Goal: Book appointment/travel/reservation

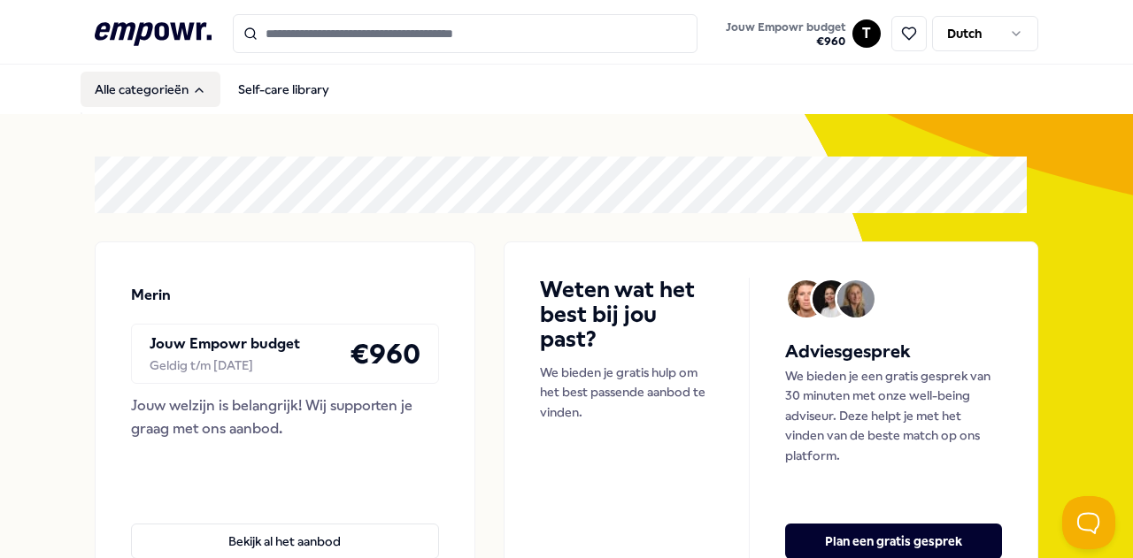
click at [179, 73] on button "Alle categorieën" at bounding box center [151, 89] width 140 height 35
click at [177, 81] on button "Alle categorieën" at bounding box center [151, 89] width 140 height 35
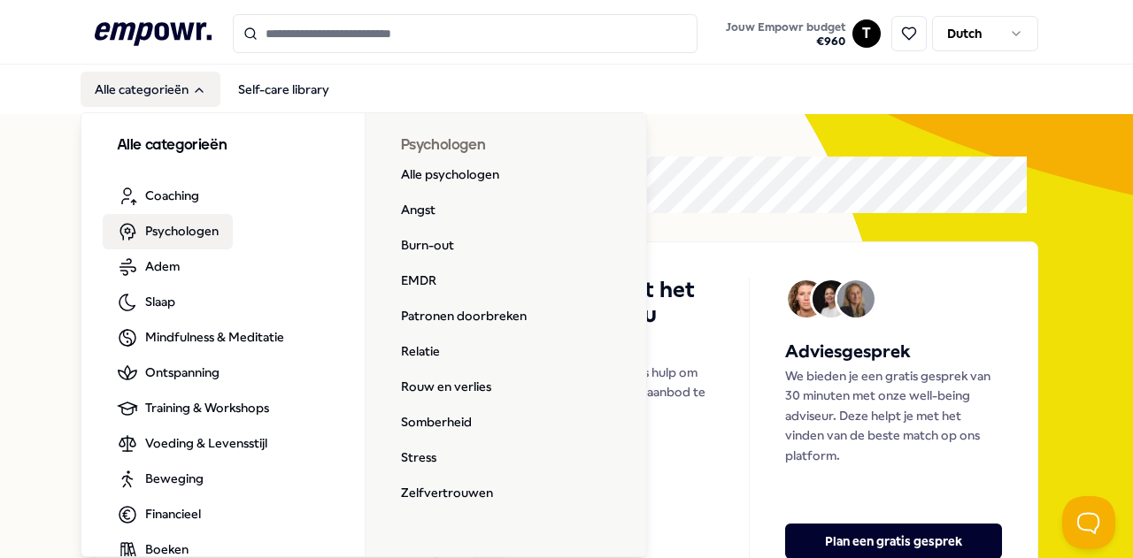
click at [173, 227] on span "Psychologen" at bounding box center [181, 230] width 73 height 19
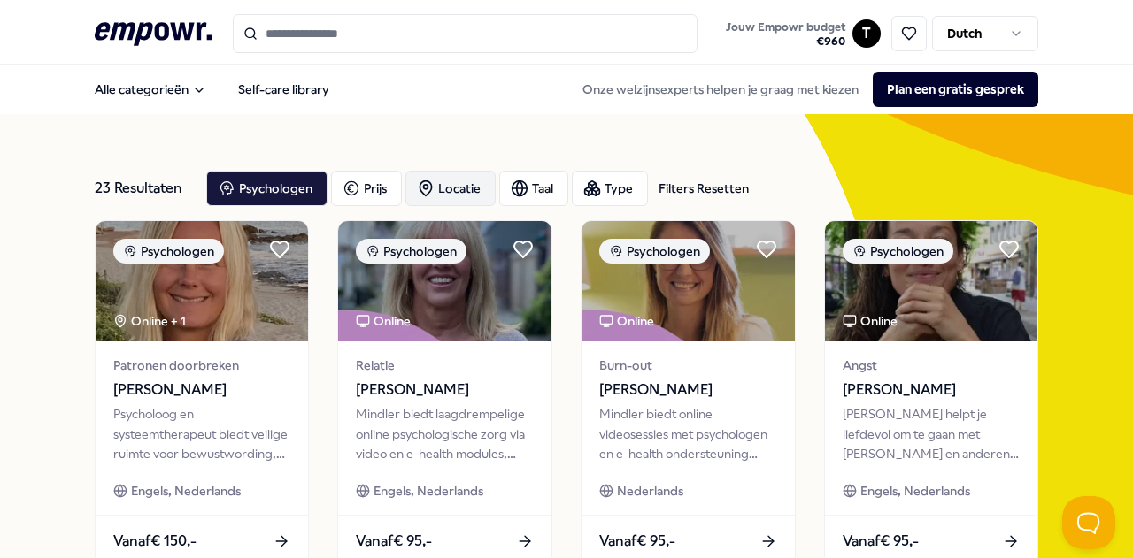
click at [457, 186] on div "Locatie" at bounding box center [450, 188] width 90 height 35
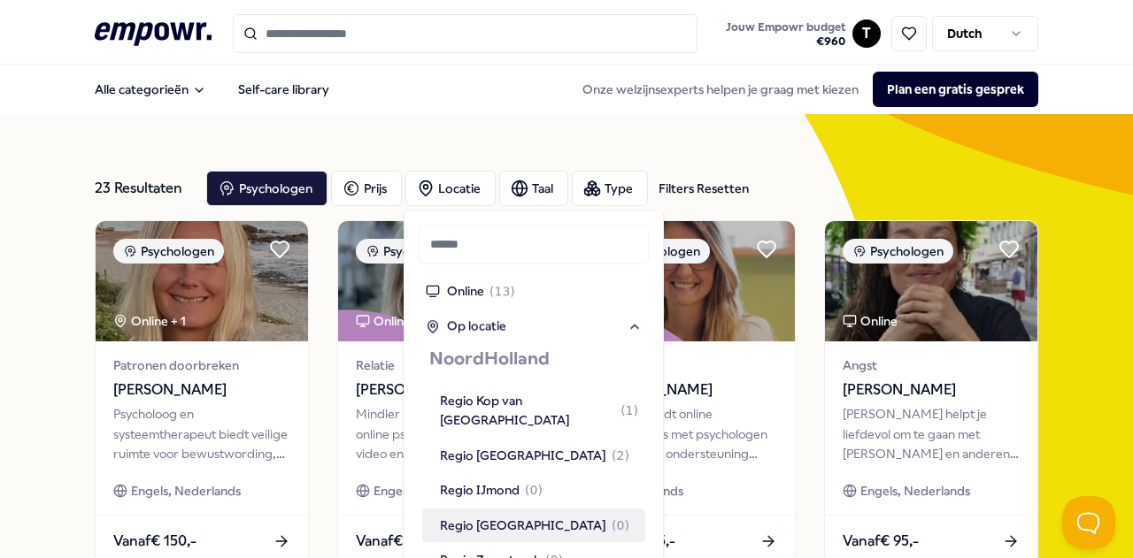
scroll to position [1150, 0]
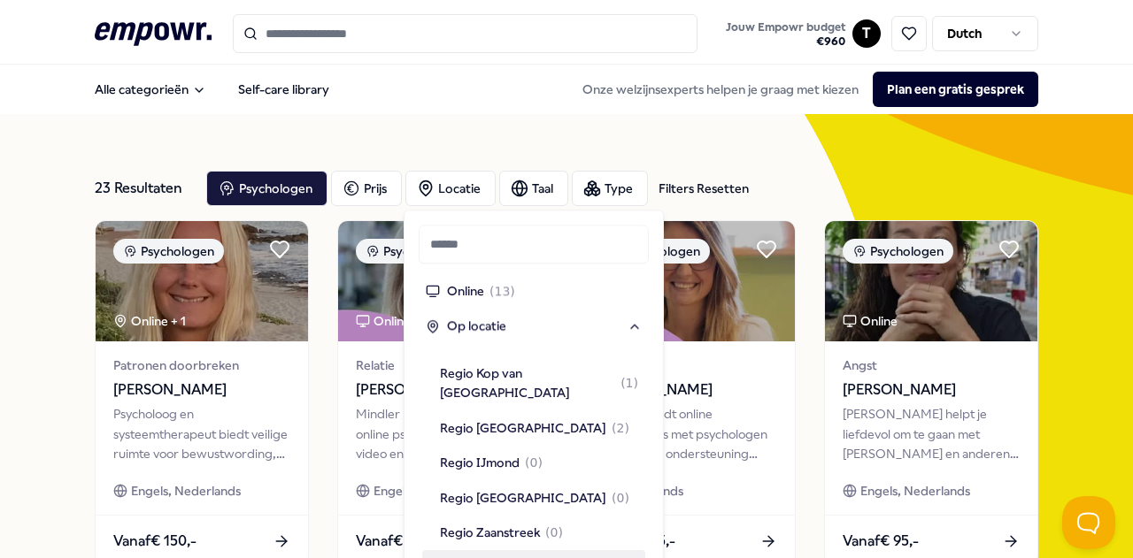
click at [504, 557] on div "Regio [GEOGRAPHIC_DATA] ( 4 )" at bounding box center [534, 567] width 189 height 19
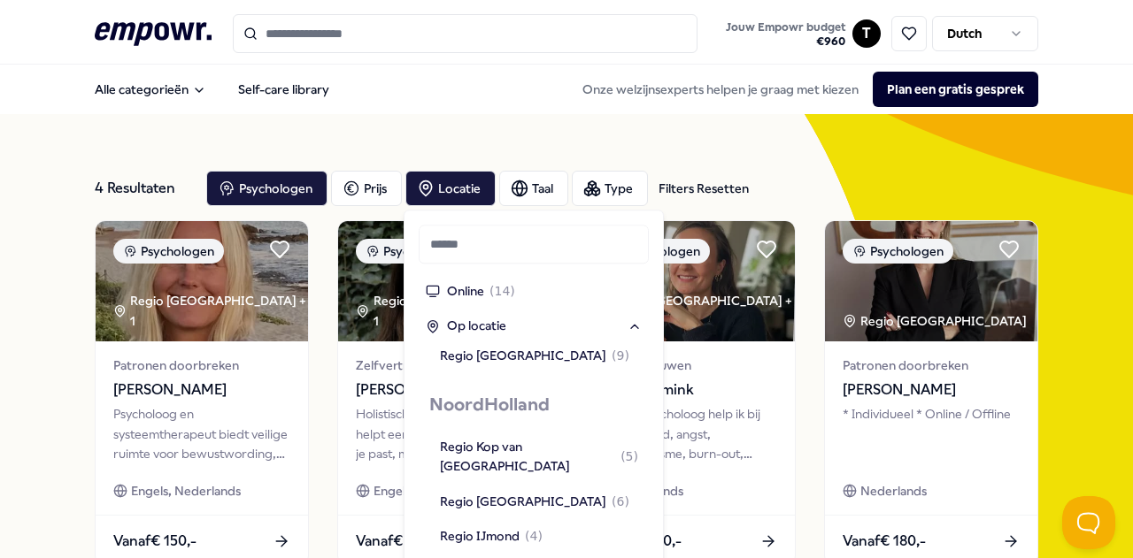
scroll to position [1062, 0]
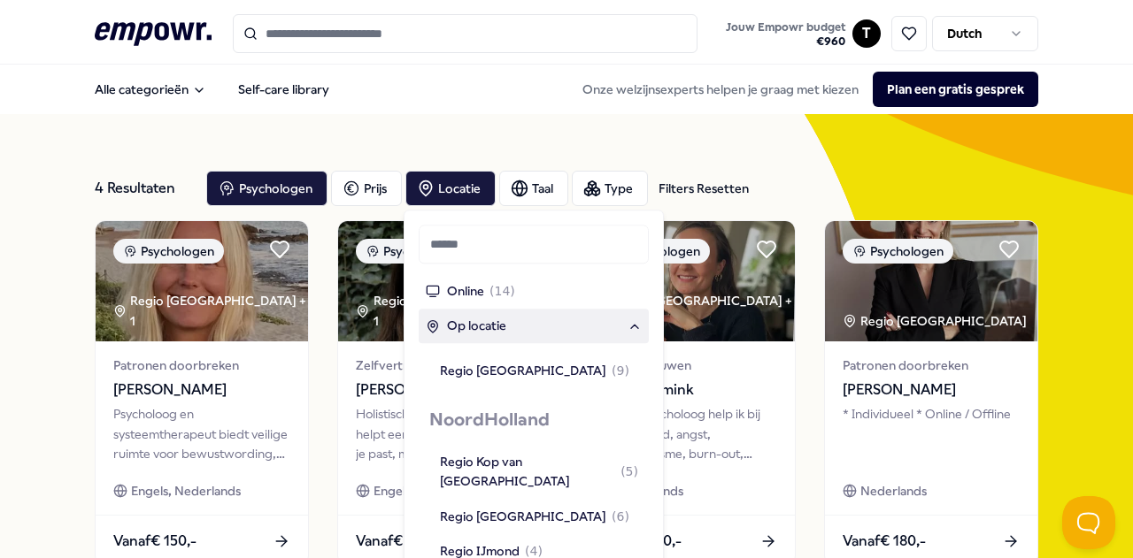
click at [464, 146] on div "4 Resultaten Filters Resetten Psychologen [PERSON_NAME] Taal Type Filters Reset…" at bounding box center [567, 397] width 944 height 566
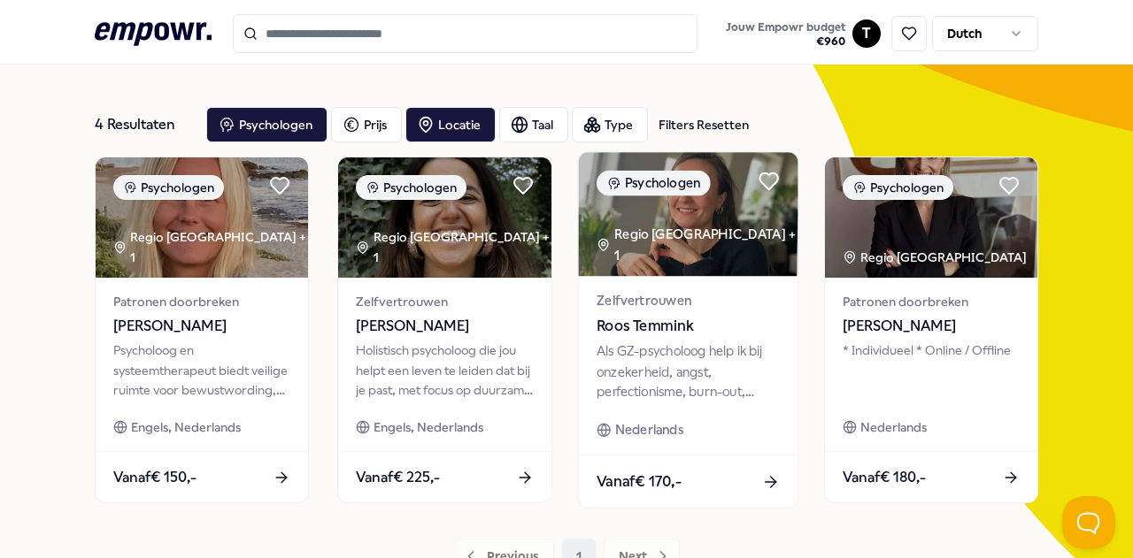
scroll to position [88, 0]
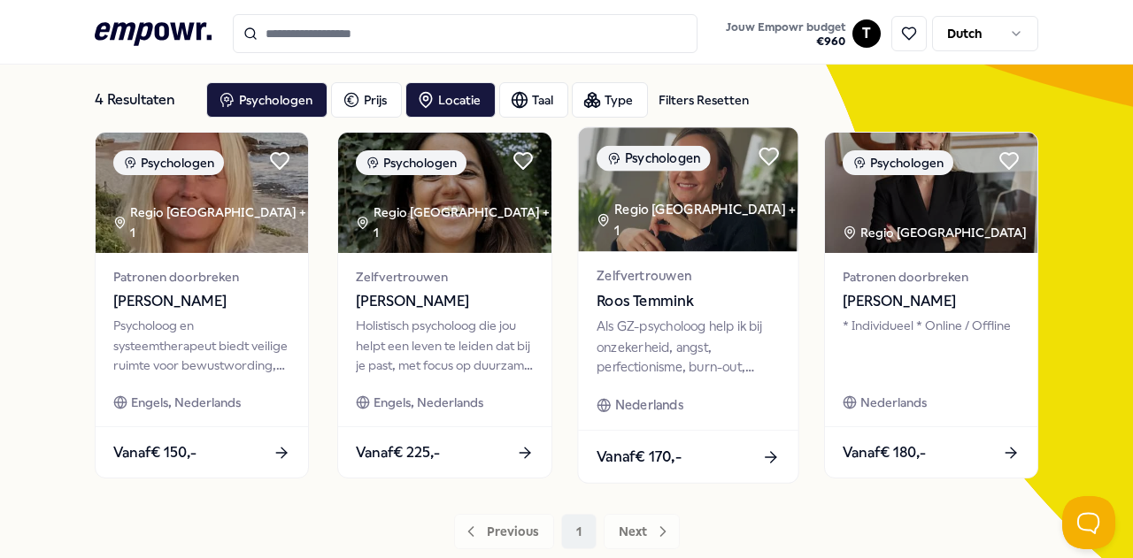
click at [678, 306] on span "Roos Temmink" at bounding box center [687, 301] width 183 height 23
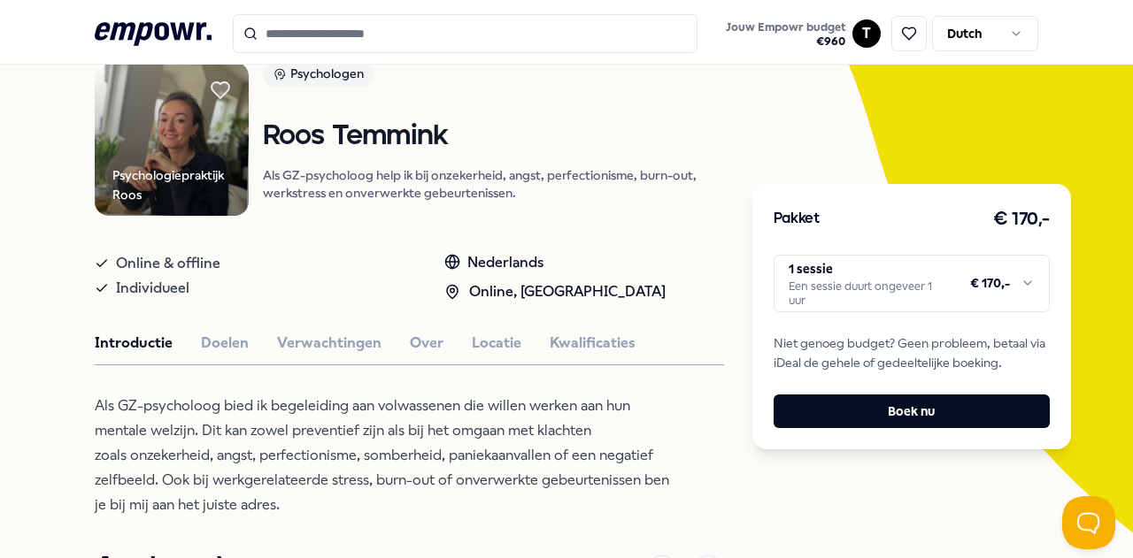
scroll to position [177, 0]
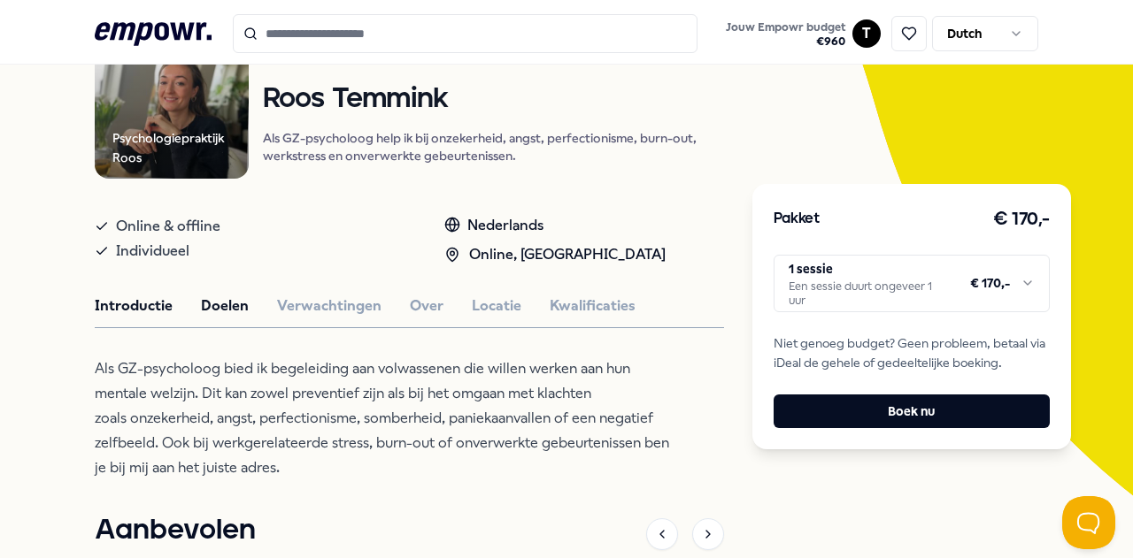
click at [238, 298] on button "Doelen" at bounding box center [225, 306] width 48 height 23
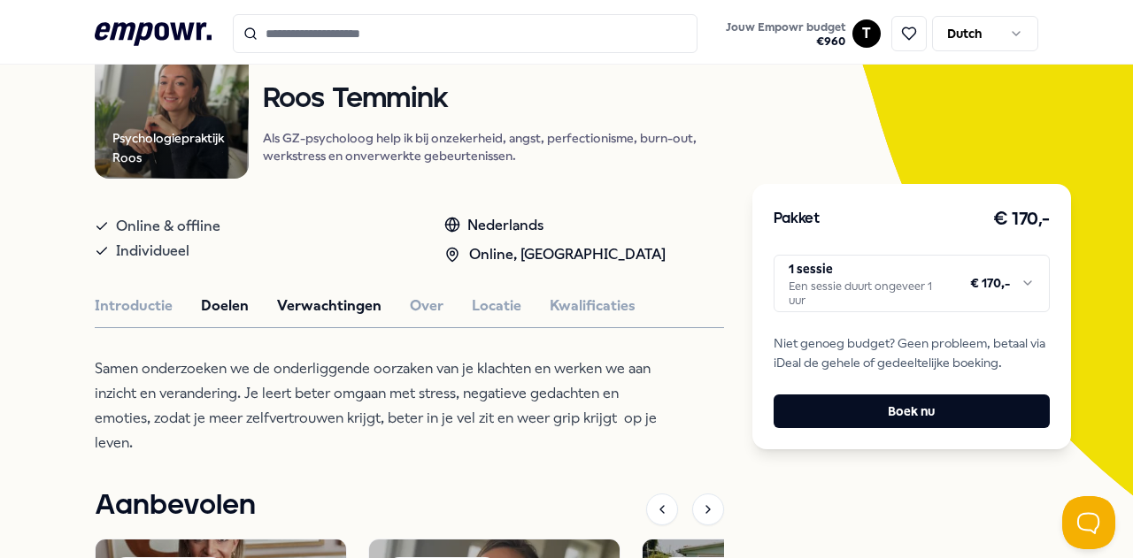
click at [313, 304] on button "Verwachtingen" at bounding box center [329, 306] width 104 height 23
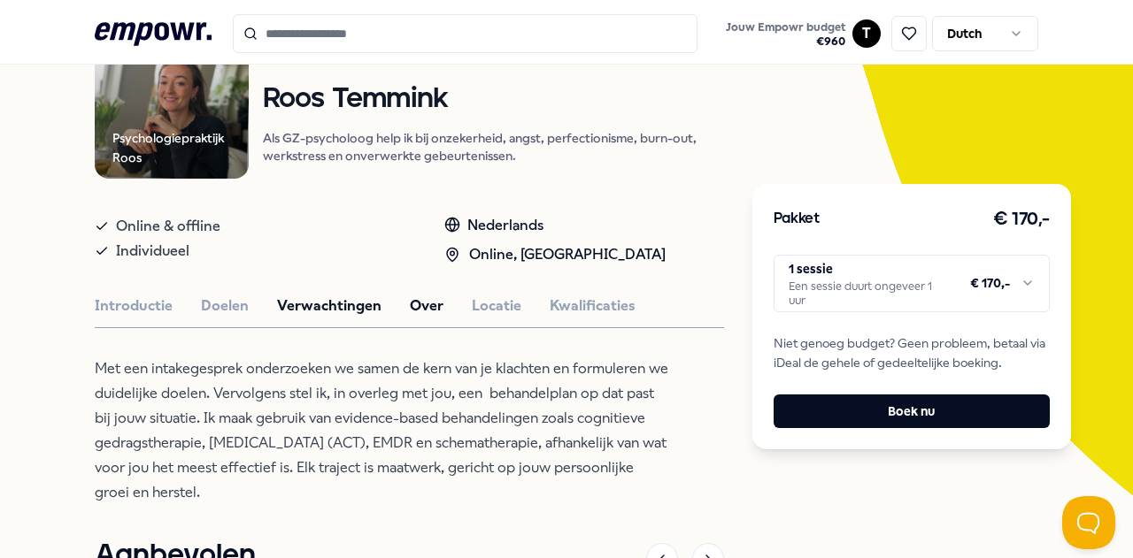
click at [433, 304] on button "Over" at bounding box center [427, 306] width 34 height 23
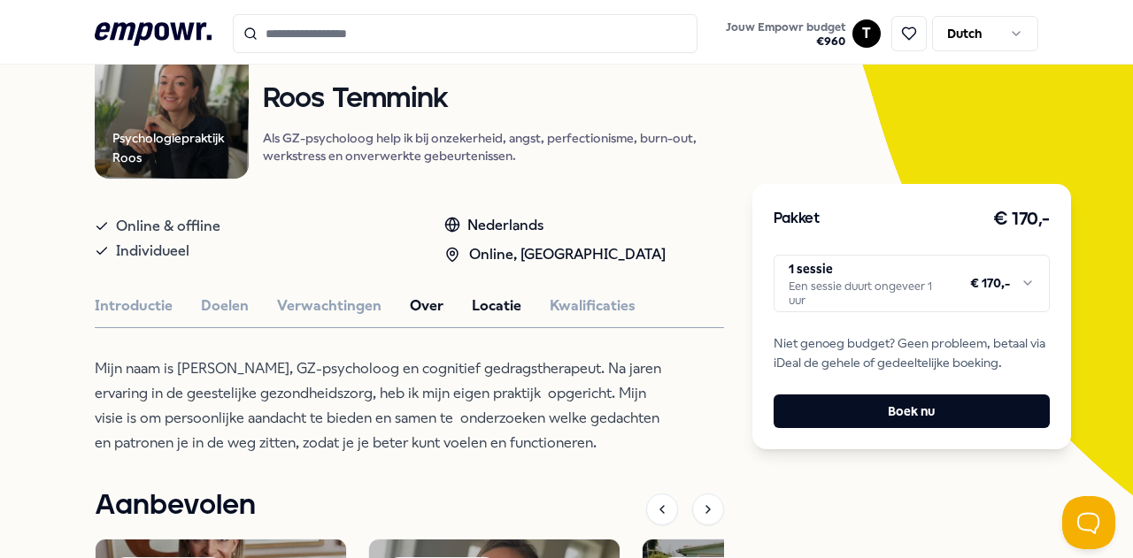
click at [483, 311] on button "Locatie" at bounding box center [497, 306] width 50 height 23
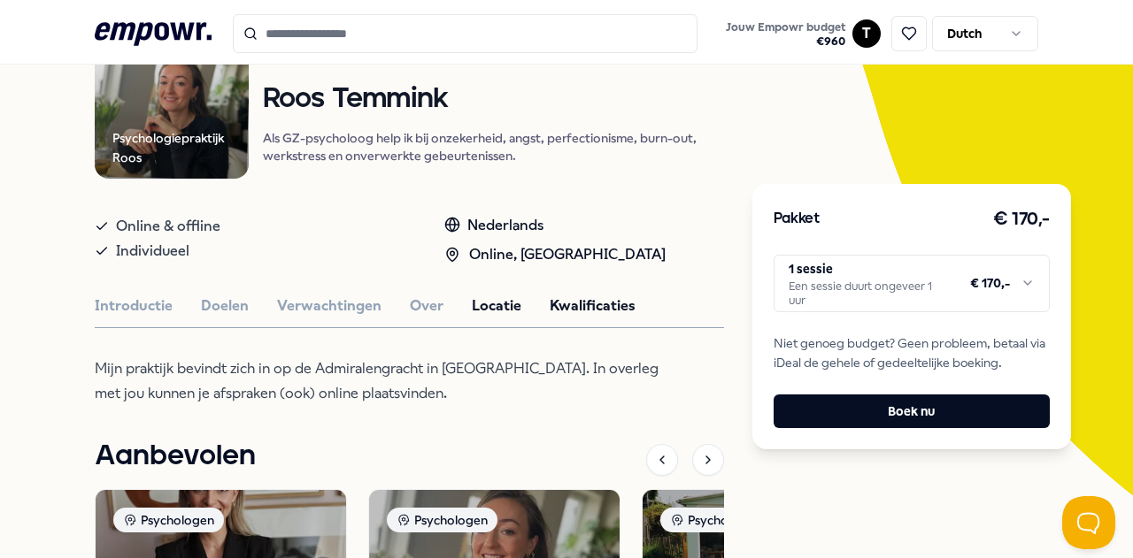
click at [576, 304] on button "Kwalificaties" at bounding box center [593, 306] width 86 height 23
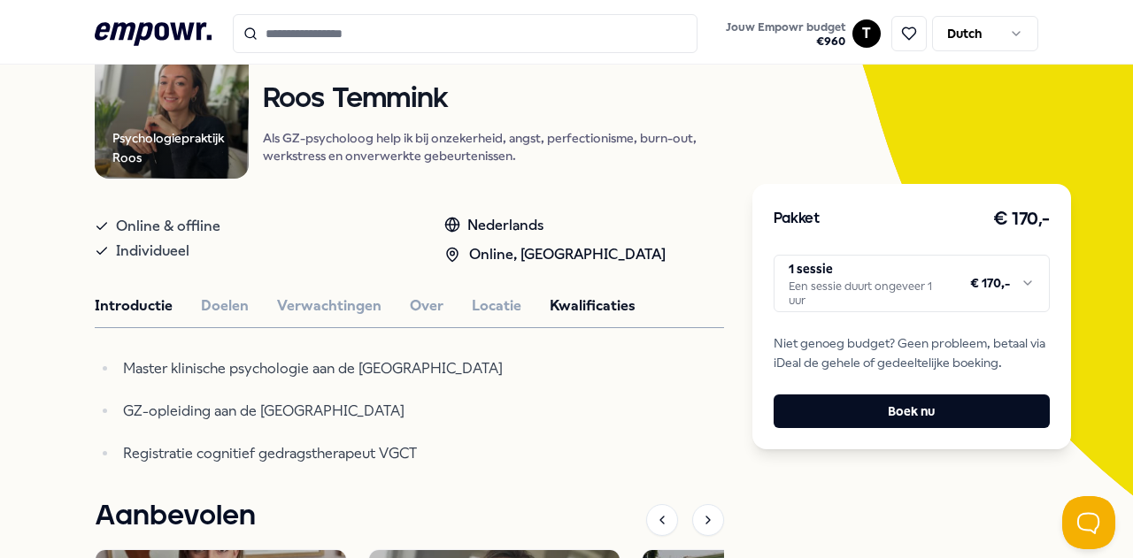
click at [112, 295] on button "Introductie" at bounding box center [134, 306] width 78 height 23
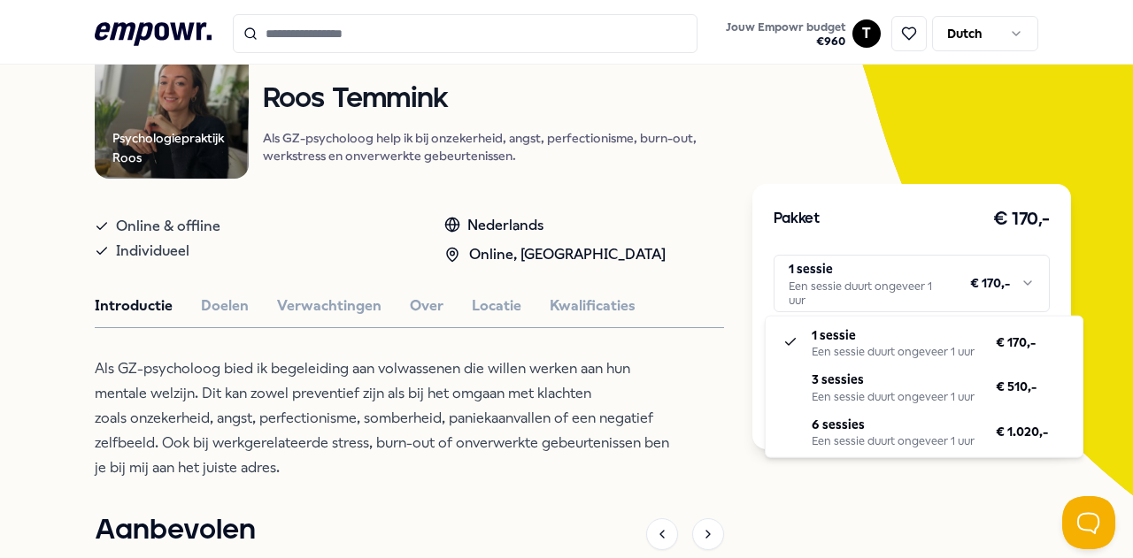
click at [959, 283] on html ".empowr-logo_svg__cls-1{fill:#03032f} Jouw Empowr budget € 960 T Dutch Alle cat…" at bounding box center [566, 279] width 1133 height 558
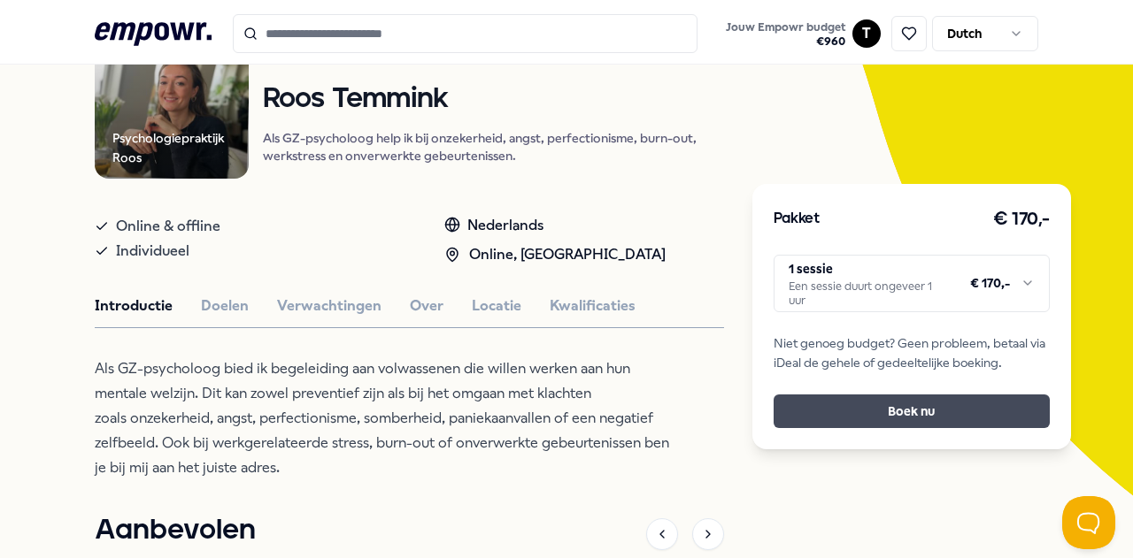
click at [896, 402] on button "Boek nu" at bounding box center [911, 412] width 276 height 34
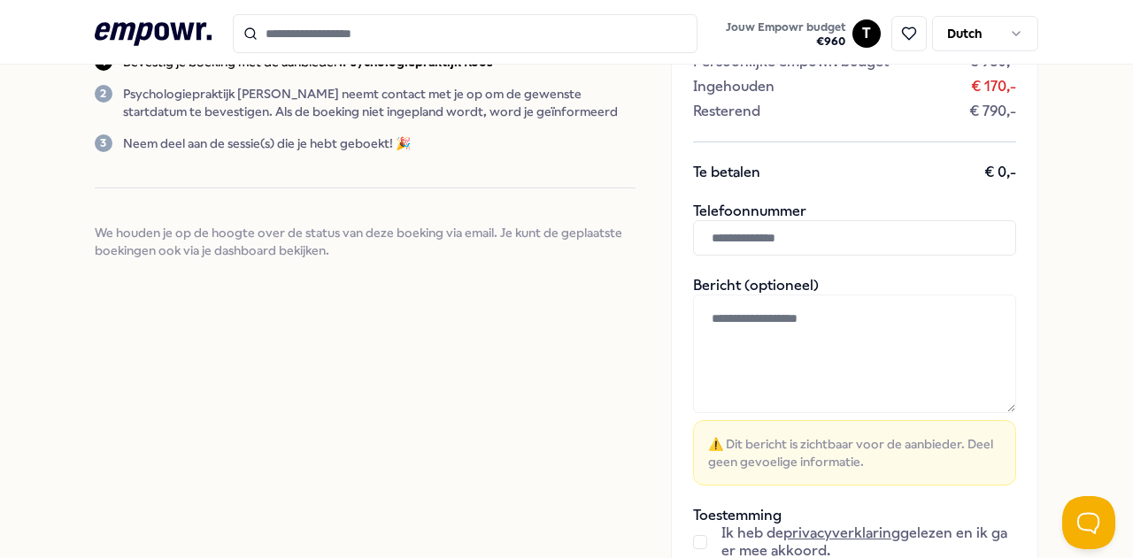
scroll to position [177, 0]
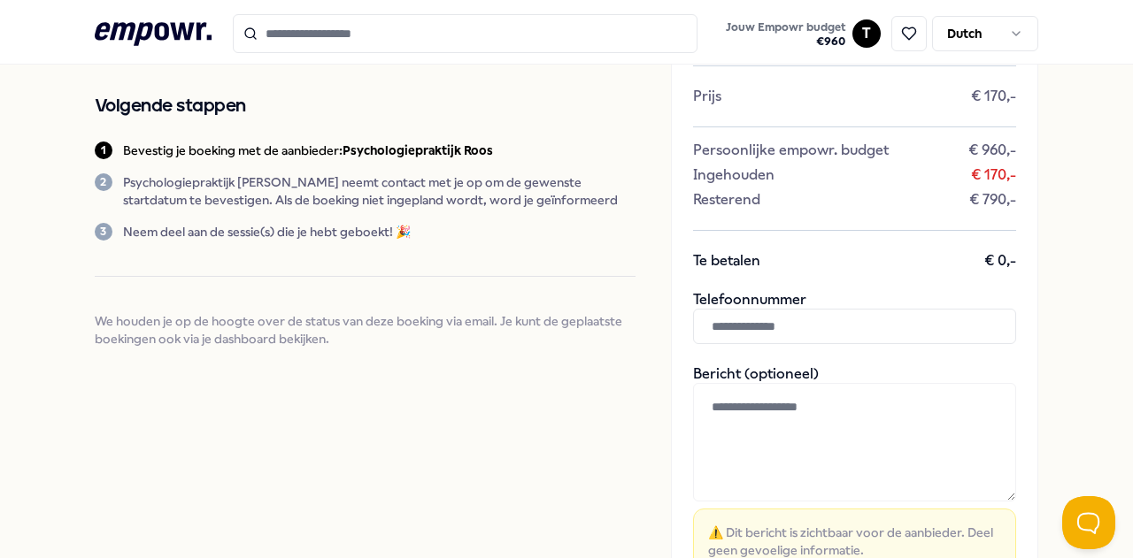
click at [751, 328] on input "text" at bounding box center [854, 326] width 323 height 35
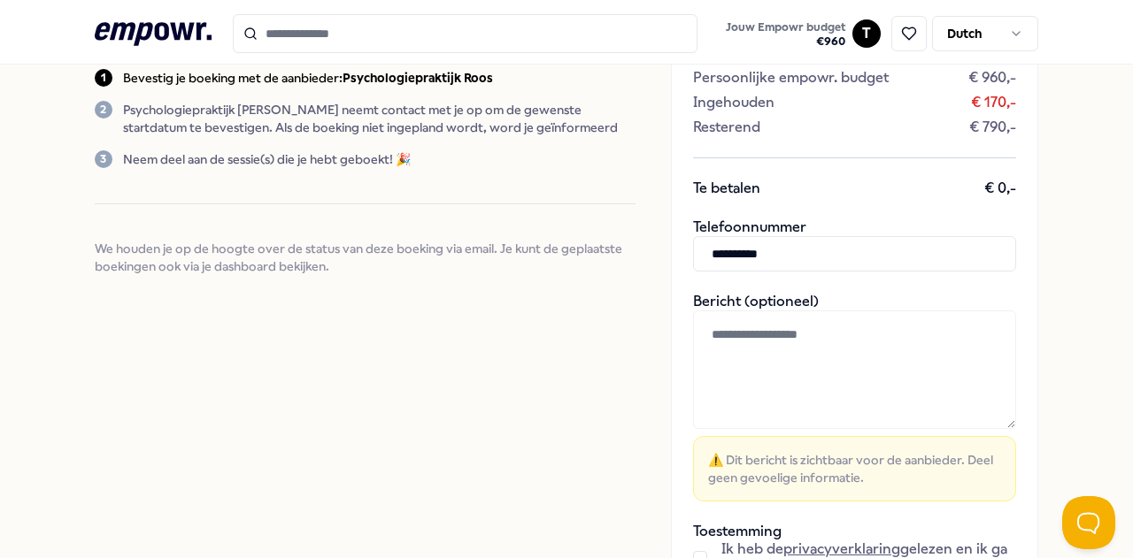
scroll to position [265, 0]
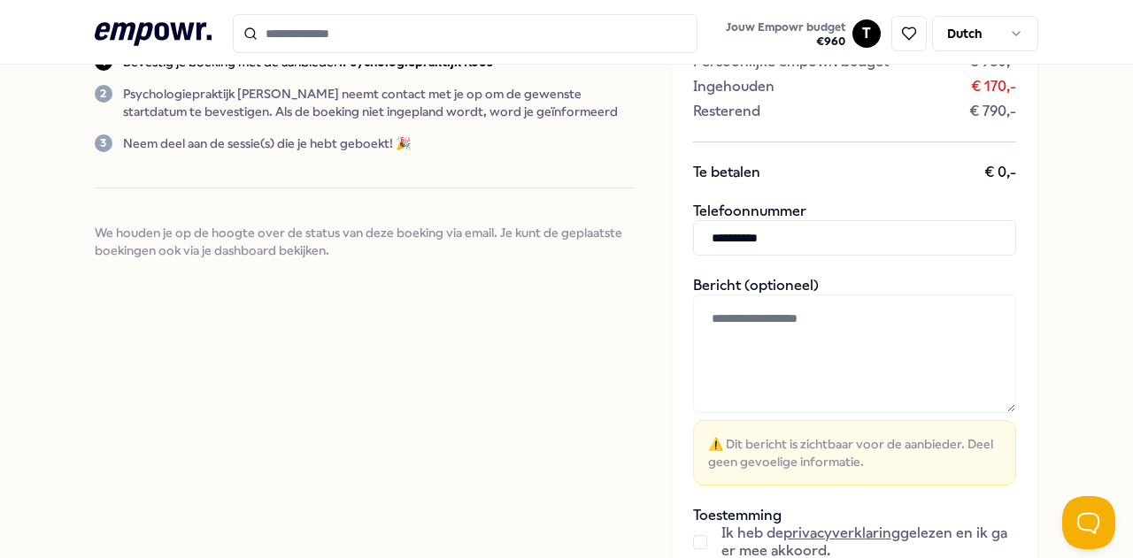
type input "**********"
click at [738, 325] on textarea at bounding box center [854, 354] width 323 height 119
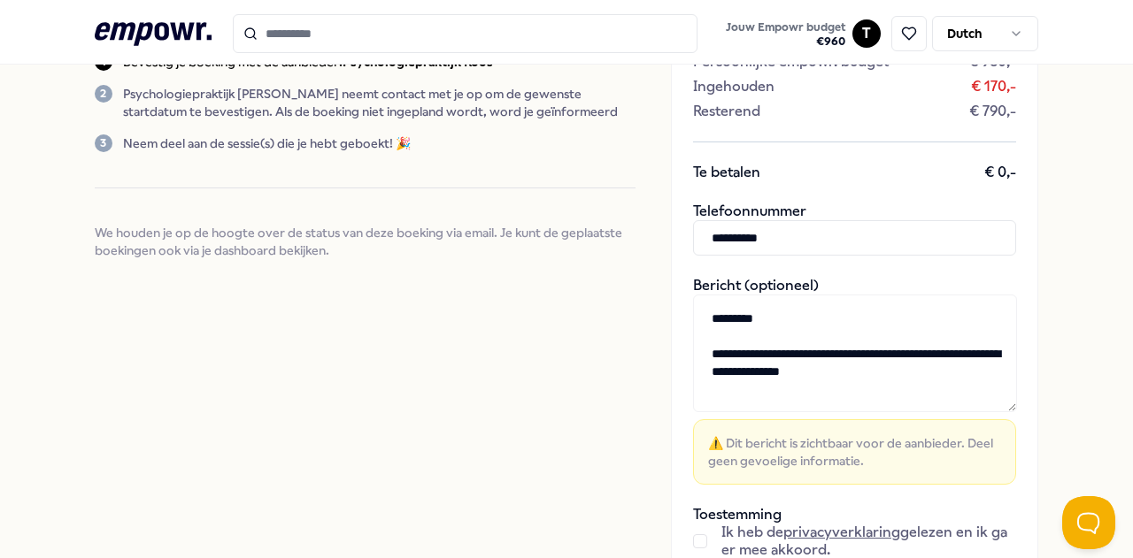
click at [881, 357] on textarea "**********" at bounding box center [855, 354] width 324 height 118
click at [735, 369] on textarea "**********" at bounding box center [855, 354] width 324 height 118
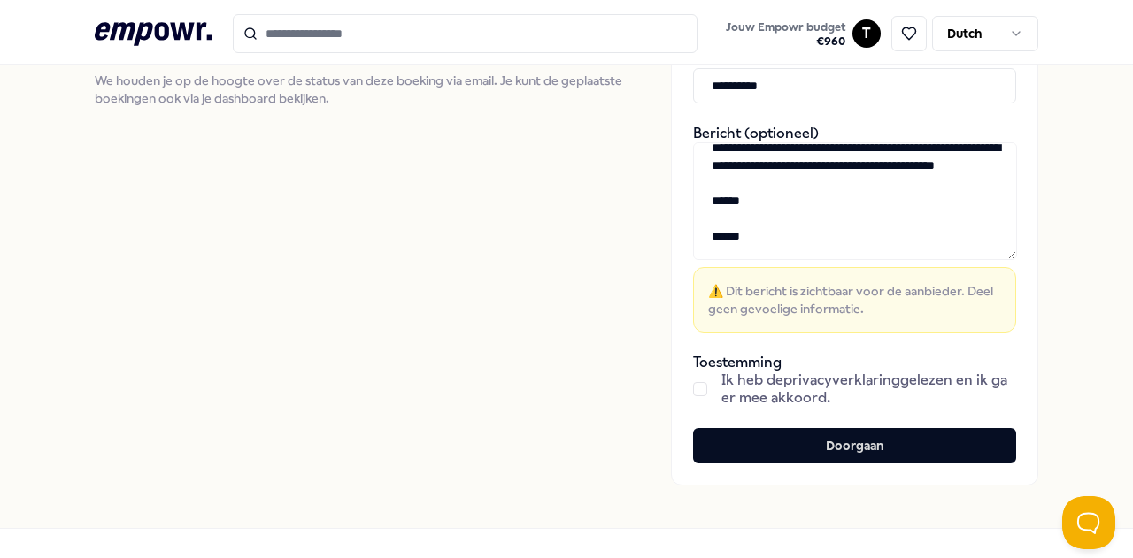
scroll to position [442, 0]
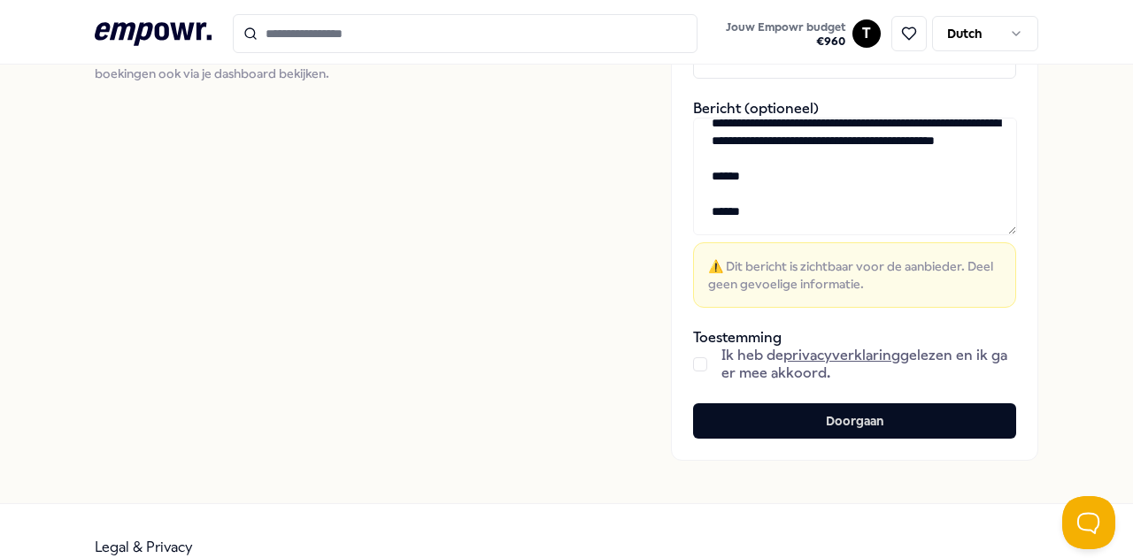
type textarea "**********"
click at [693, 365] on button "button" at bounding box center [700, 364] width 14 height 14
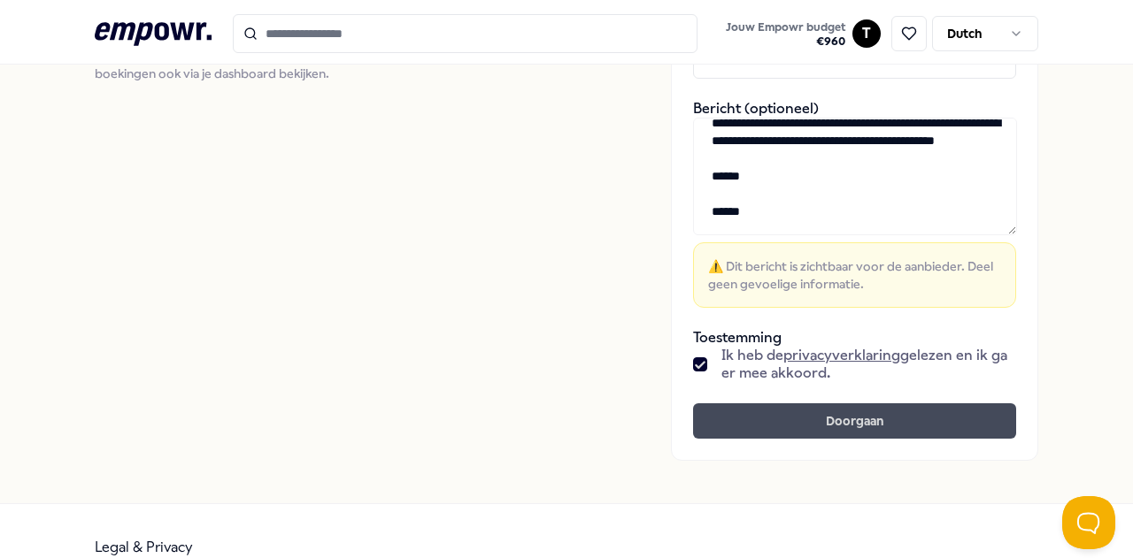
click at [825, 420] on button "Doorgaan" at bounding box center [854, 421] width 323 height 35
